Goal: Transaction & Acquisition: Download file/media

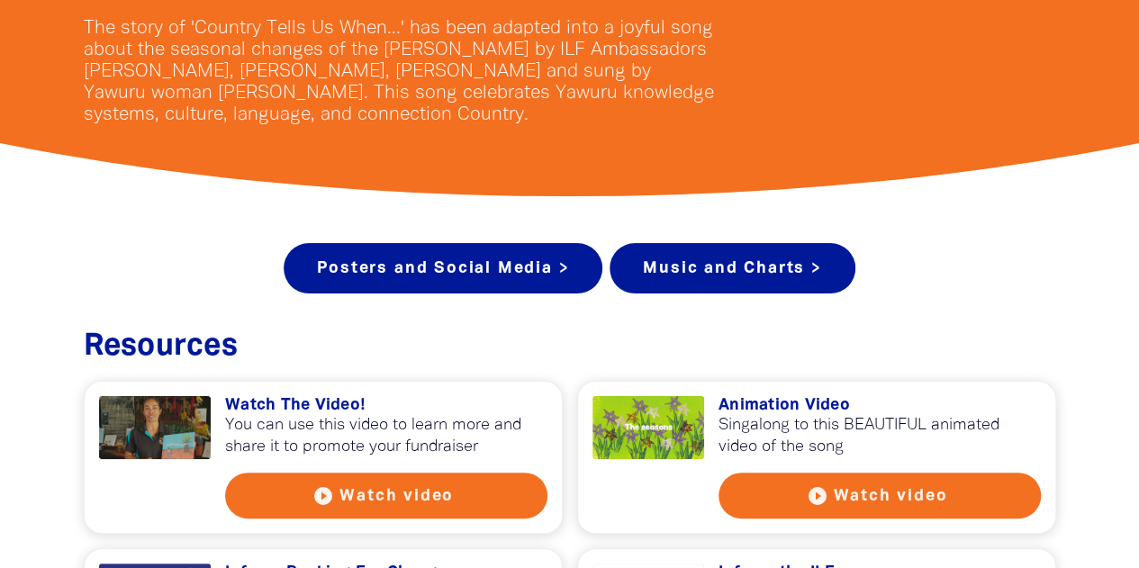
scroll to position [546, 0]
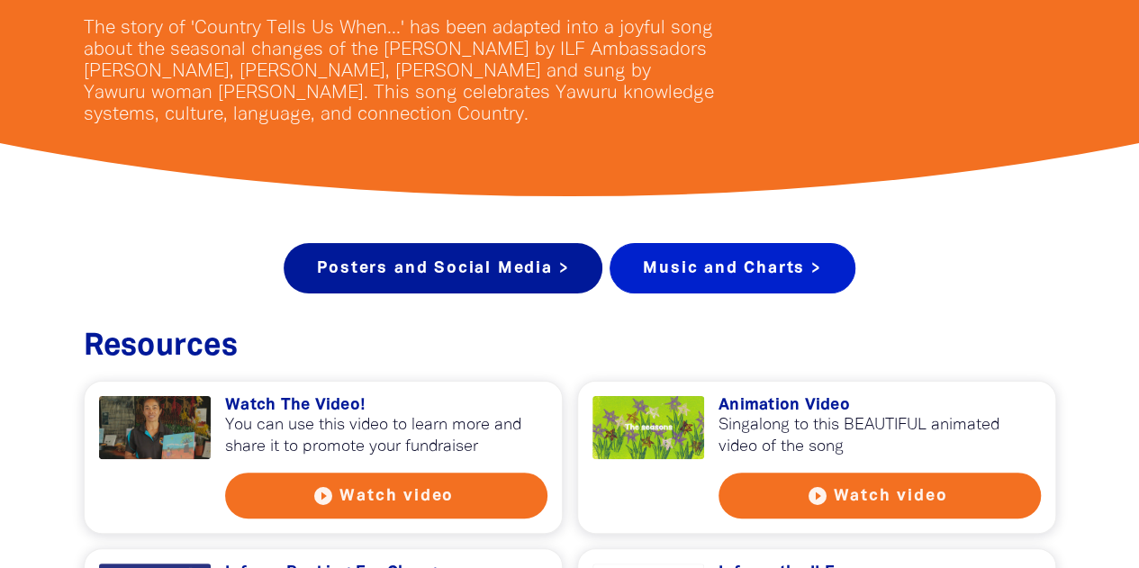
click at [722, 269] on link "Music and Charts >" at bounding box center [731, 268] width 245 height 50
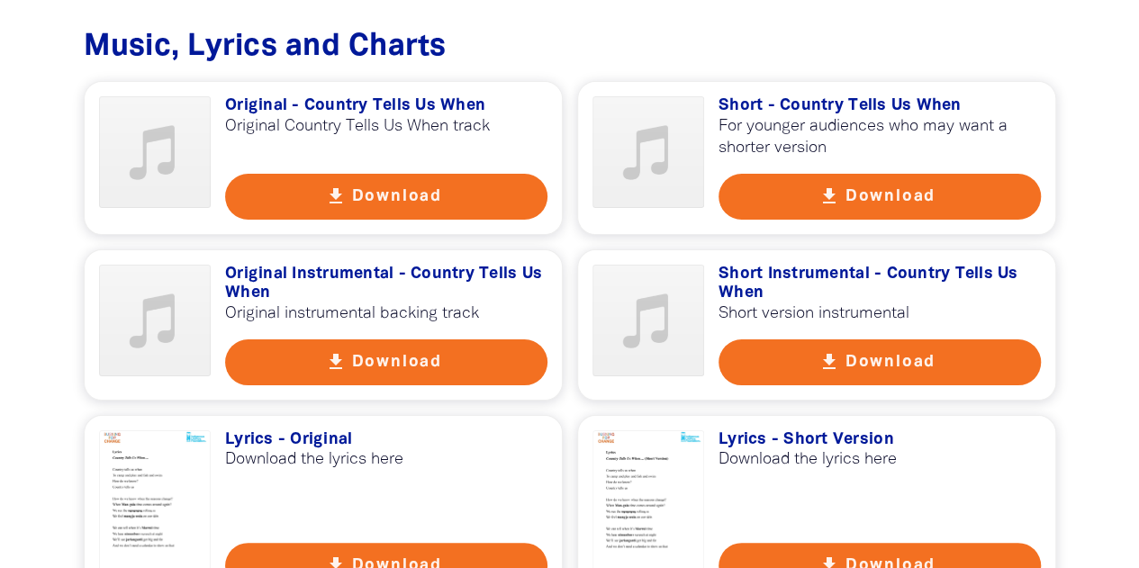
click at [448, 430] on h3 "Lyrics - Original" at bounding box center [386, 440] width 322 height 20
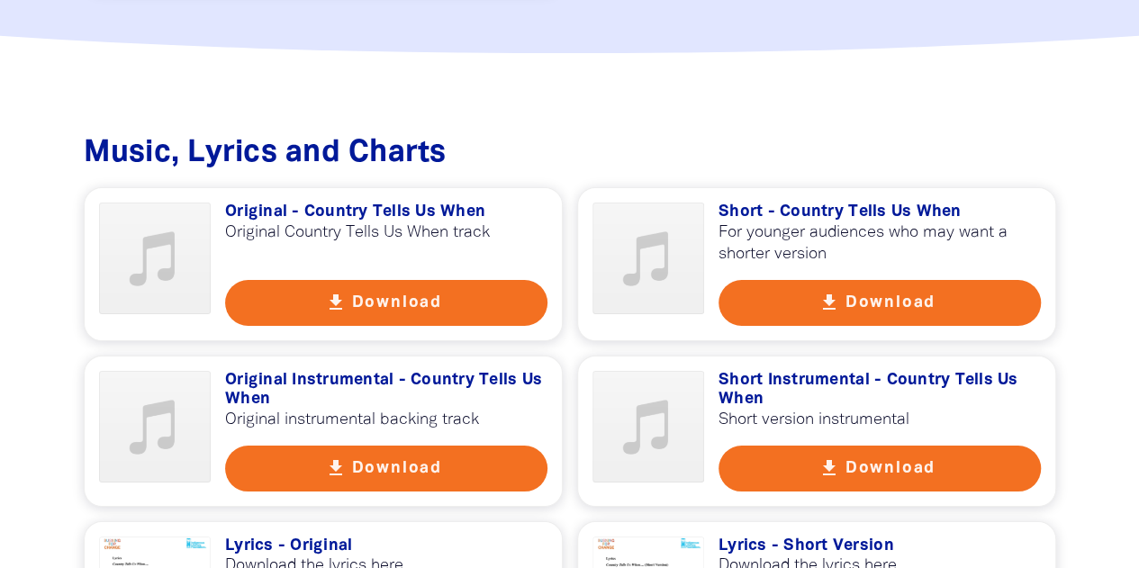
scroll to position [3297, 0]
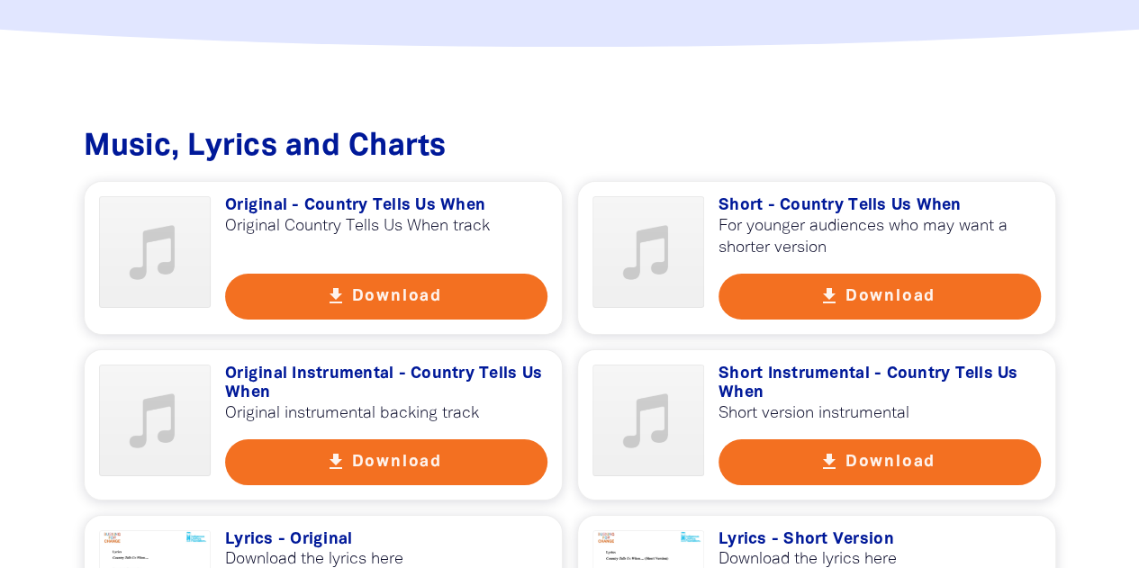
click at [800, 196] on h3 "Short - Country Tells Us When" at bounding box center [879, 206] width 322 height 20
click at [938, 447] on button "get_app Download" at bounding box center [879, 462] width 322 height 46
click at [815, 530] on h3 "Lyrics - Short Version" at bounding box center [879, 540] width 322 height 20
click at [315, 530] on h3 "Lyrics - Original" at bounding box center [386, 540] width 322 height 20
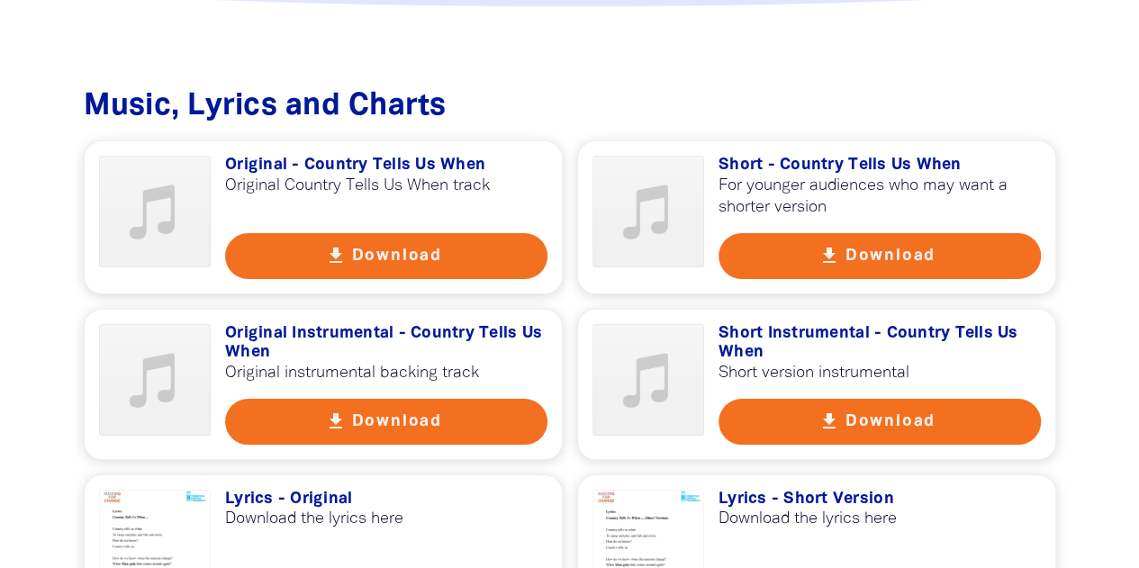
scroll to position [3344, 0]
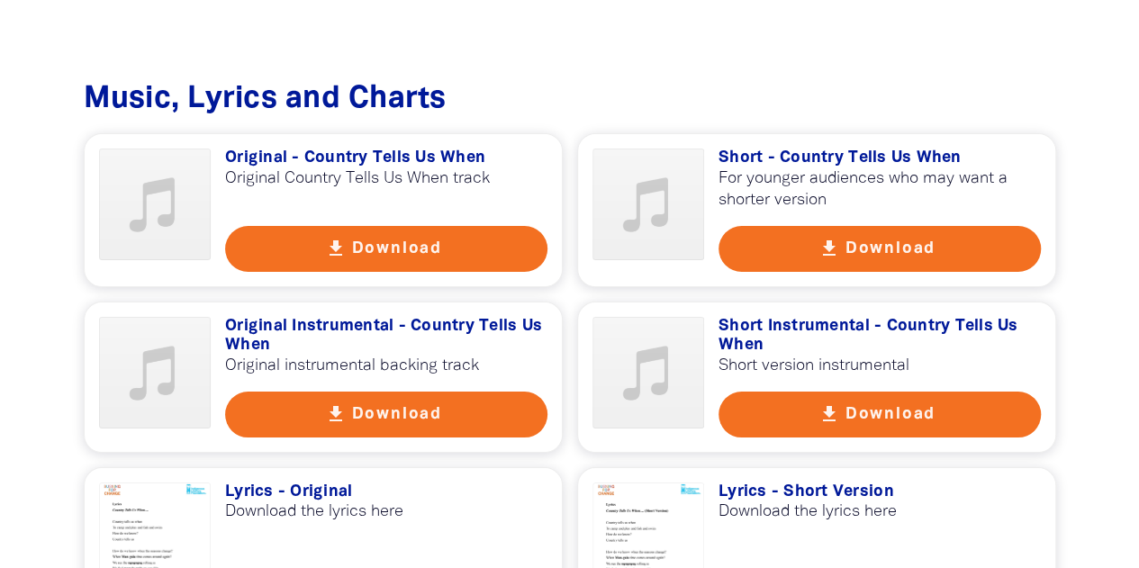
click at [320, 483] on h3 "Lyrics - Original" at bounding box center [386, 493] width 322 height 20
